Goal: Information Seeking & Learning: Compare options

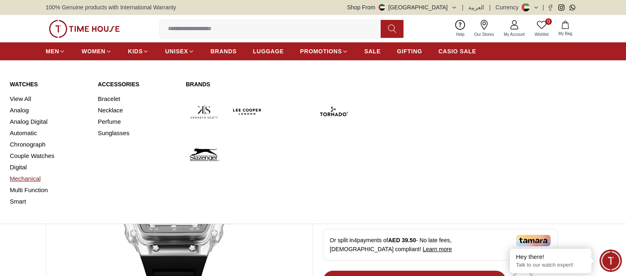
click at [32, 180] on link "Mechanical" at bounding box center [49, 178] width 78 height 11
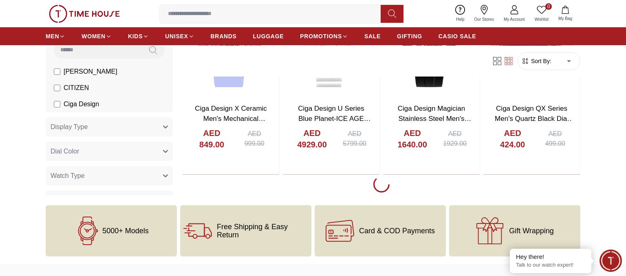
scroll to position [1036, 0]
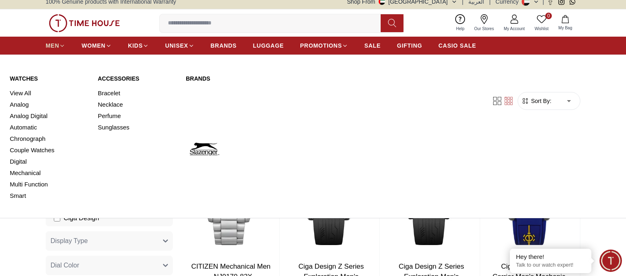
scroll to position [5, 0]
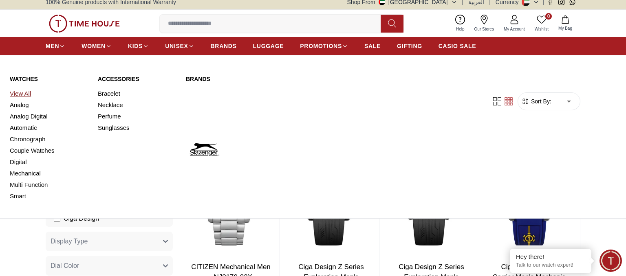
click at [20, 95] on link "View All" at bounding box center [49, 93] width 78 height 11
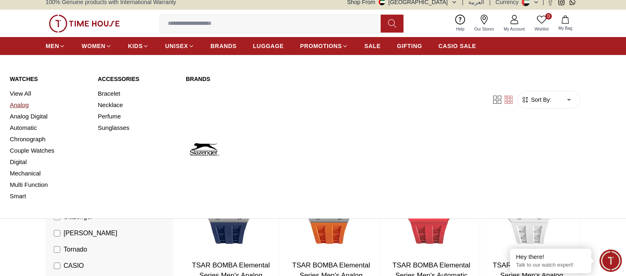
click at [24, 103] on link "Analog" at bounding box center [49, 104] width 78 height 11
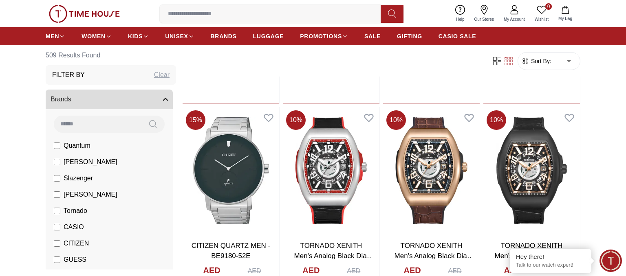
scroll to position [859, 0]
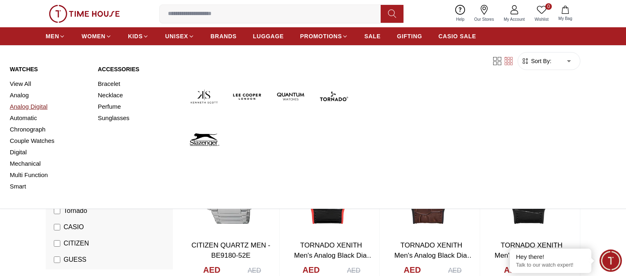
click at [35, 108] on link "Analog Digital" at bounding box center [49, 106] width 78 height 11
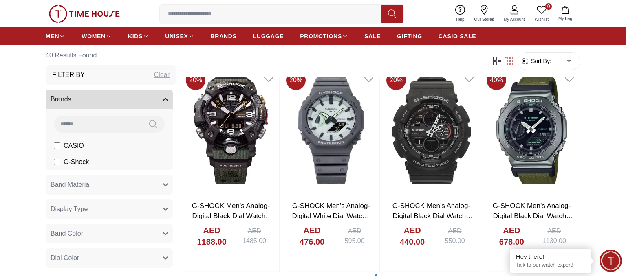
scroll to position [900, 0]
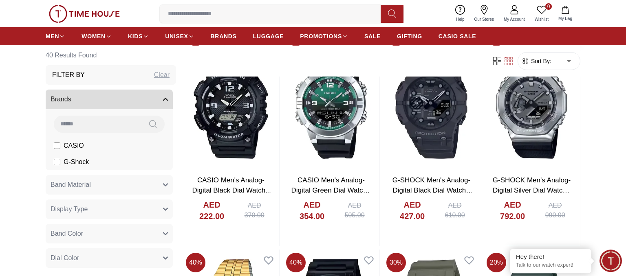
scroll to position [133, 0]
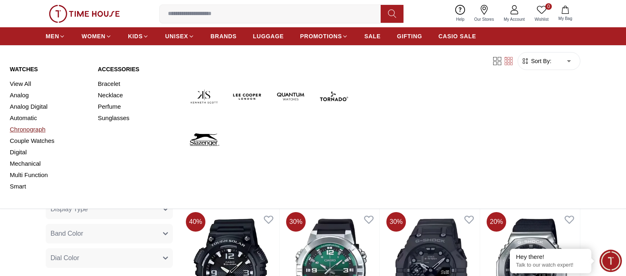
click at [33, 128] on link "Chronograph" at bounding box center [49, 129] width 78 height 11
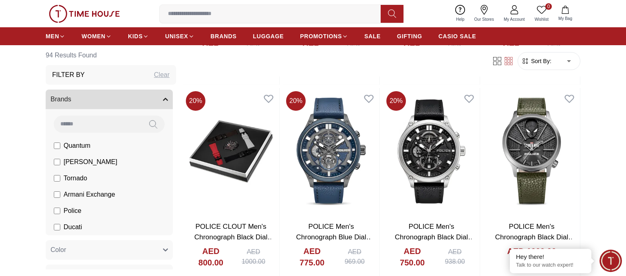
scroll to position [671, 0]
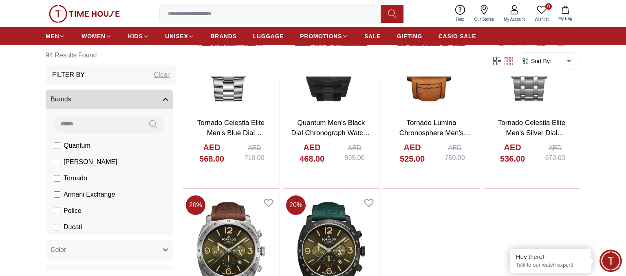
scroll to position [4728, 0]
